Goal: Information Seeking & Learning: Find contact information

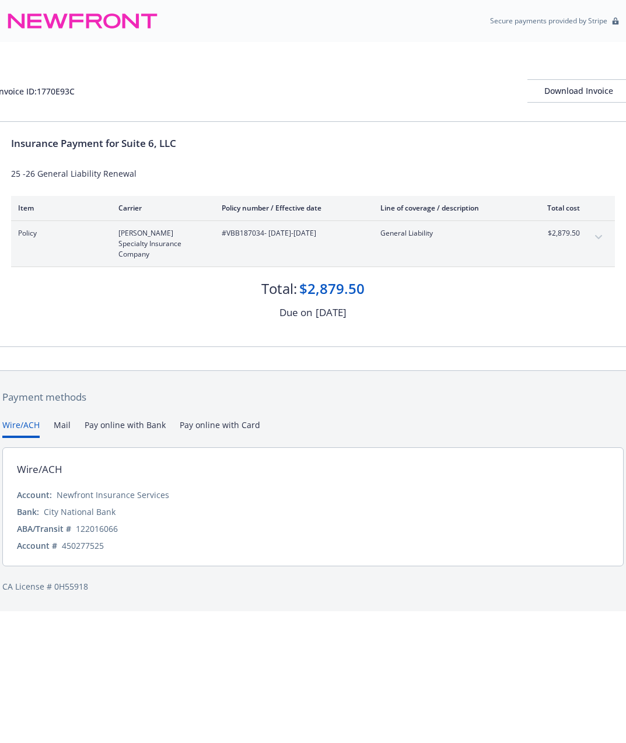
click at [66, 420] on button "Mail" at bounding box center [62, 428] width 17 height 19
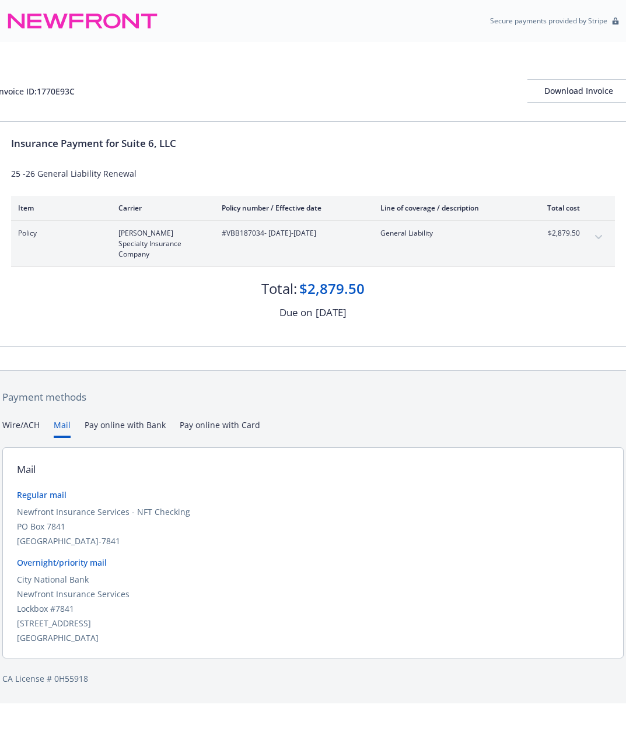
drag, startPoint x: 166, startPoint y: 613, endPoint x: -4, endPoint y: 616, distance: 169.8
click at [0, 616] on html "Secure payments provided by Stripe Invoice ID: 1770E93C Download Invoice Insura…" at bounding box center [313, 352] width 626 height 704
copy div "[STREET_ADDRESS]"
click at [321, 520] on div "PO Box 7841" at bounding box center [313, 526] width 592 height 12
click at [236, 236] on span "#VBB187034 - [DATE]-[DATE]" at bounding box center [292, 233] width 140 height 11
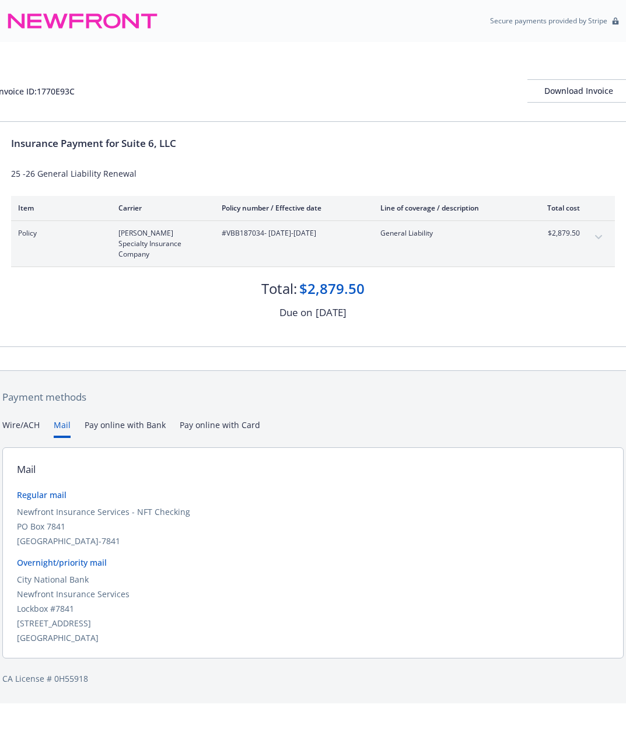
click at [236, 236] on span "#VBB187034 - [DATE]-[DATE]" at bounding box center [292, 233] width 140 height 11
copy span "VBB187034"
click at [472, 559] on div "Overnight/priority mail City National Bank Newfront Insurance Services Lockbox …" at bounding box center [313, 601] width 592 height 88
click at [227, 235] on span "#VBB187034 - [DATE]-[DATE]" at bounding box center [292, 233] width 140 height 11
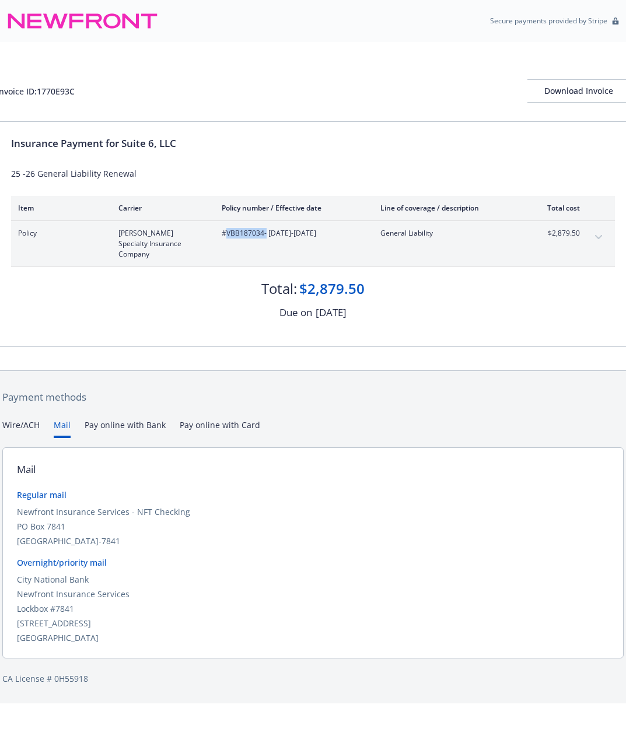
copy span "VBB187034"
click at [291, 558] on div "Overnight/priority mail" at bounding box center [313, 563] width 592 height 12
click at [358, 333] on div "Insurance Payment for Suite 6, LLC 25 -26 General Liability Renewal Item Carrie…" at bounding box center [313, 234] width 632 height 225
